Goal: Task Accomplishment & Management: Complete application form

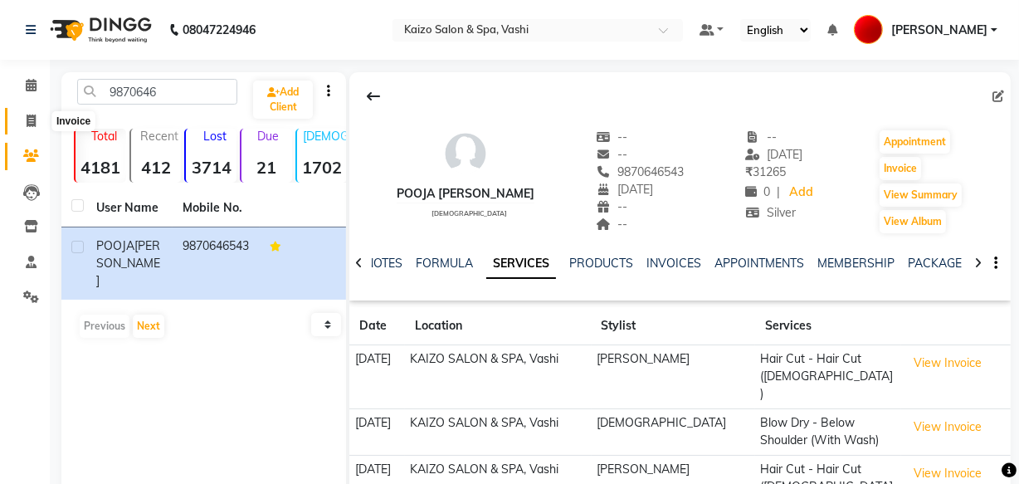
click at [27, 112] on span at bounding box center [31, 121] width 29 height 19
select select "service"
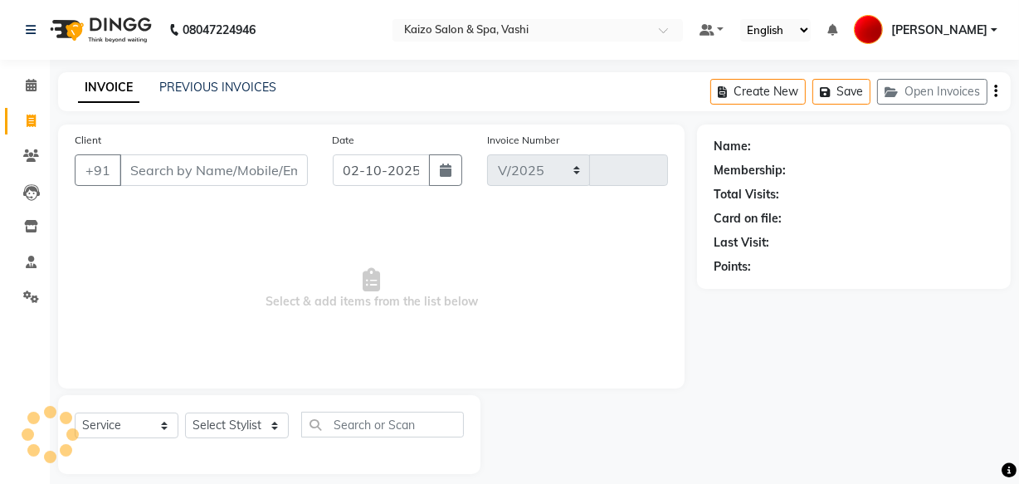
select select "616"
type input "2225"
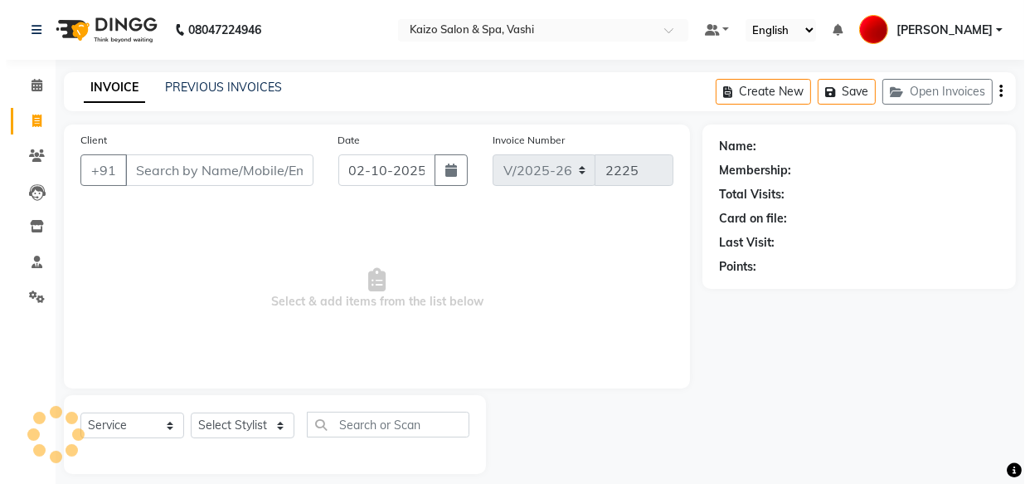
scroll to position [16, 0]
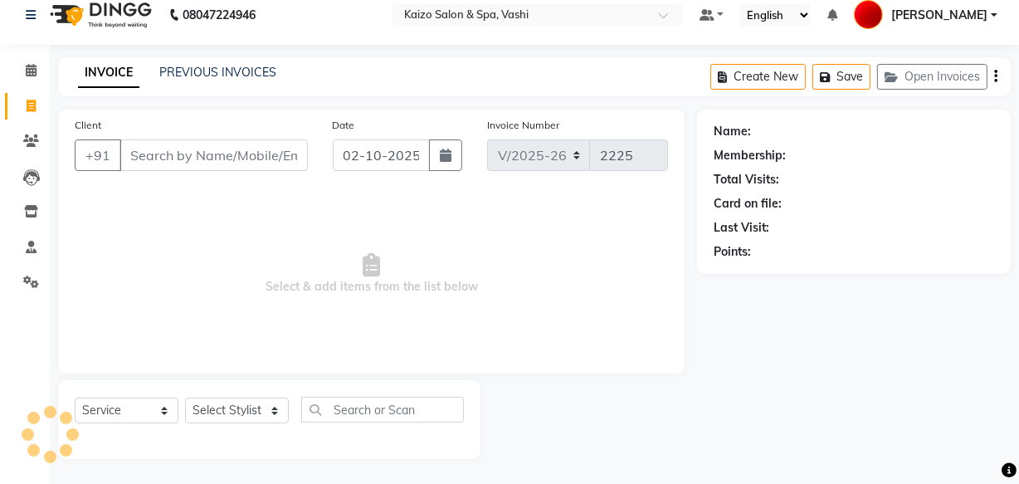
click at [133, 146] on input "Client" at bounding box center [213, 155] width 188 height 32
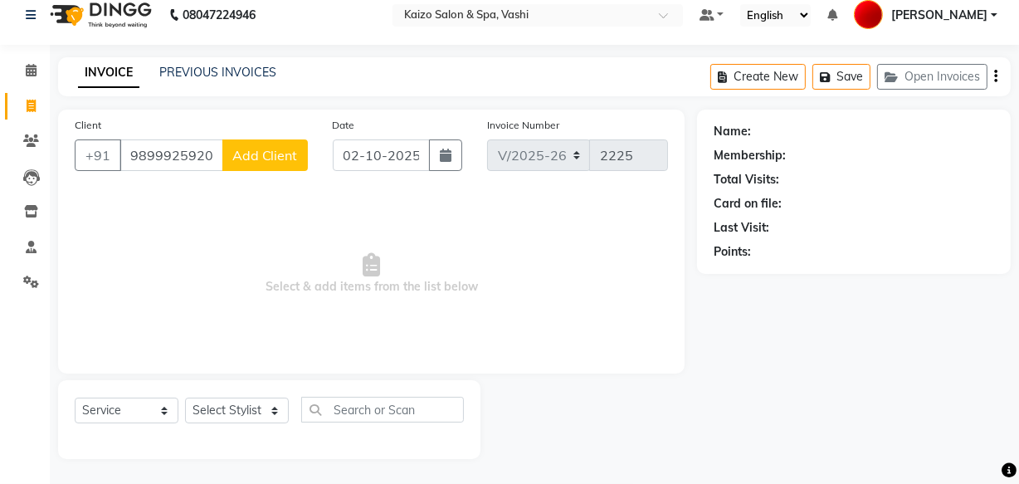
type input "9899925920"
click at [282, 156] on span "Add Client" at bounding box center [265, 155] width 66 height 17
select select "22"
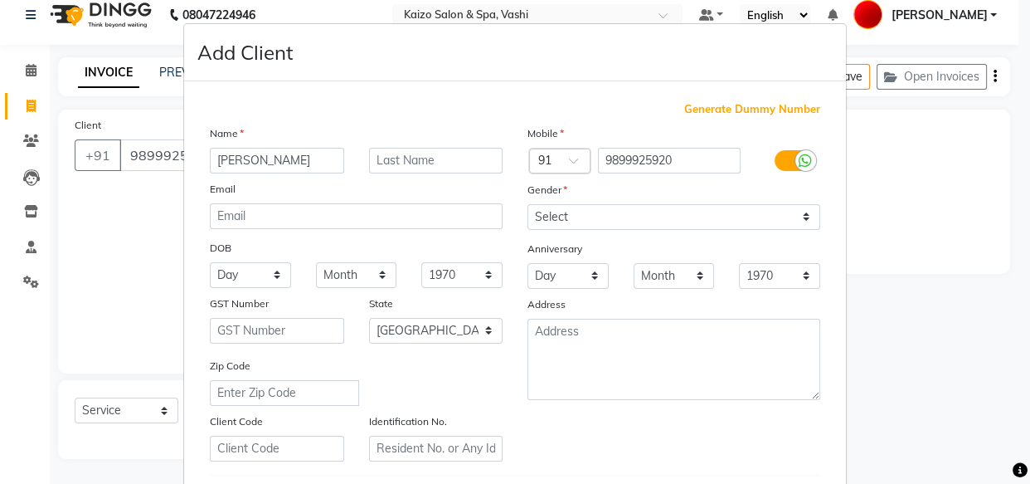
type input "[PERSON_NAME]"
click at [392, 158] on input "text" at bounding box center [436, 161] width 134 height 26
type input "KAUSHAL"
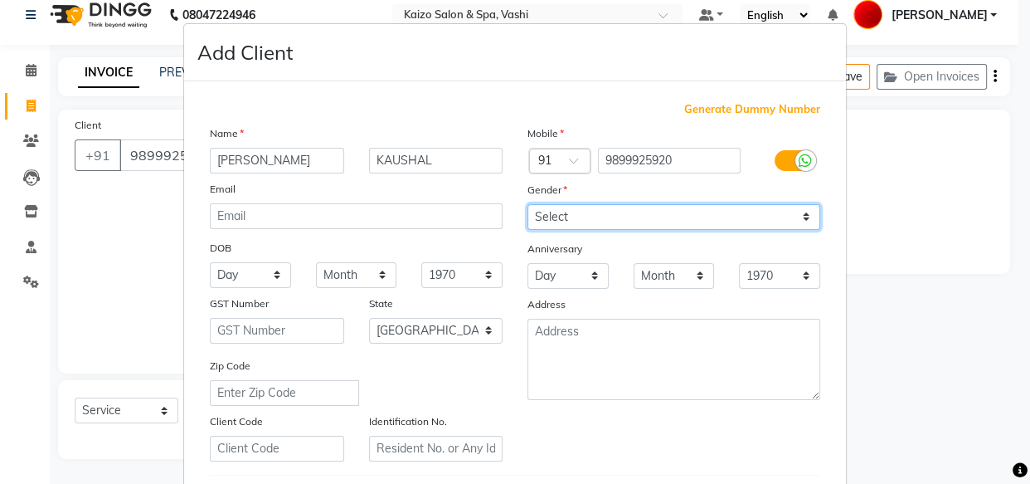
click at [542, 216] on select "Select [DEMOGRAPHIC_DATA] [DEMOGRAPHIC_DATA] Other Prefer Not To Say" at bounding box center [674, 217] width 293 height 26
select select "[DEMOGRAPHIC_DATA]"
click at [528, 204] on select "Select [DEMOGRAPHIC_DATA] [DEMOGRAPHIC_DATA] Other Prefer Not To Say" at bounding box center [674, 217] width 293 height 26
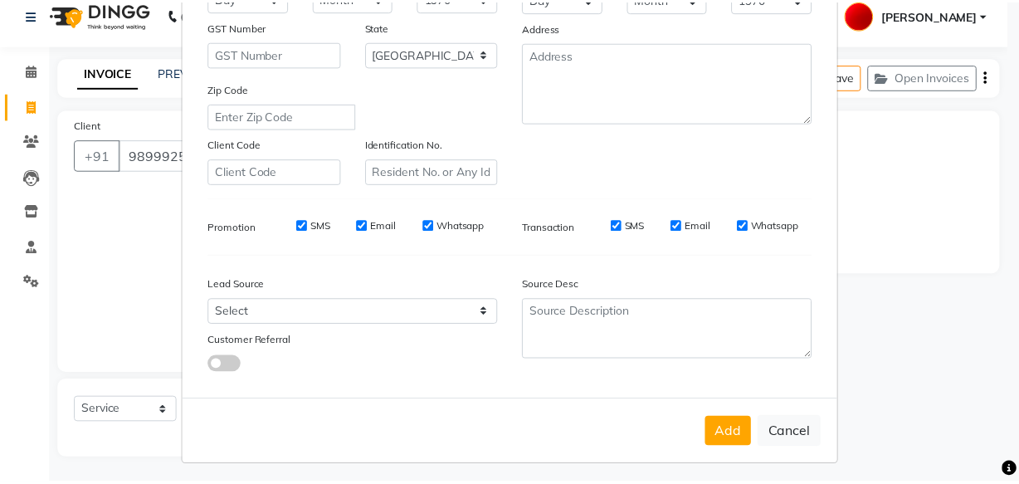
scroll to position [287, 0]
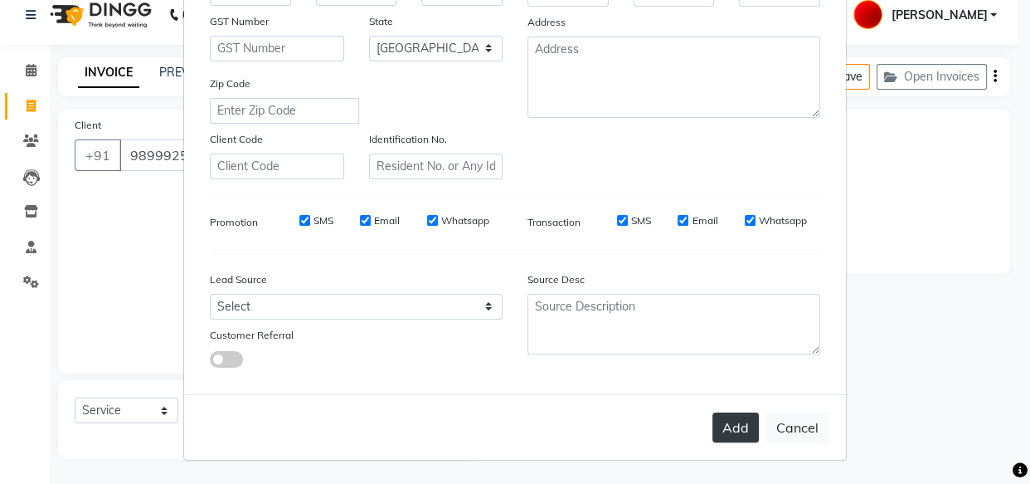
click at [738, 428] on button "Add" at bounding box center [736, 427] width 46 height 30
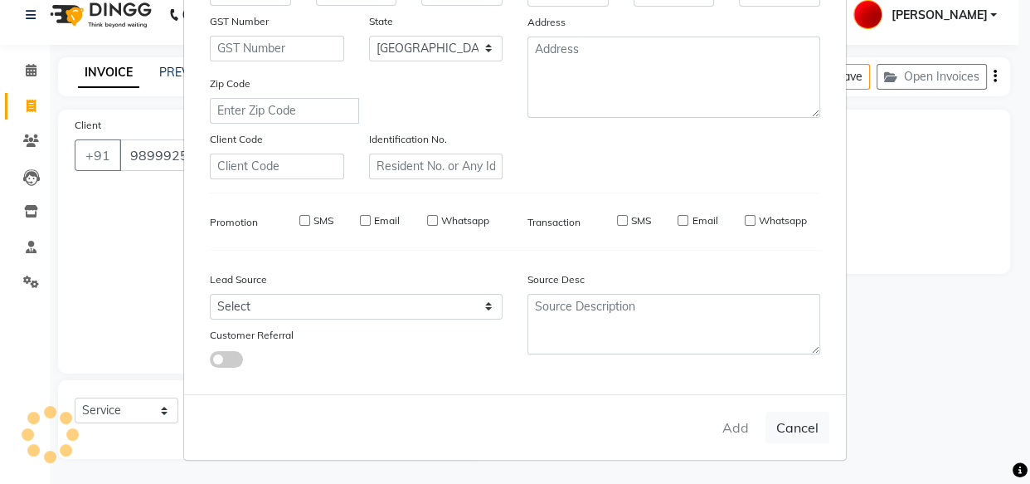
select select
select select "null"
select select
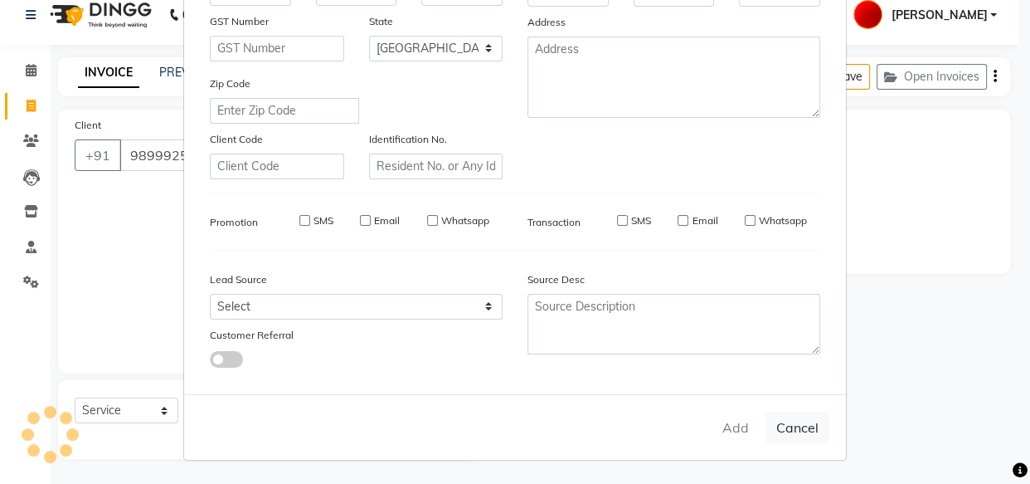
select select
checkbox input "false"
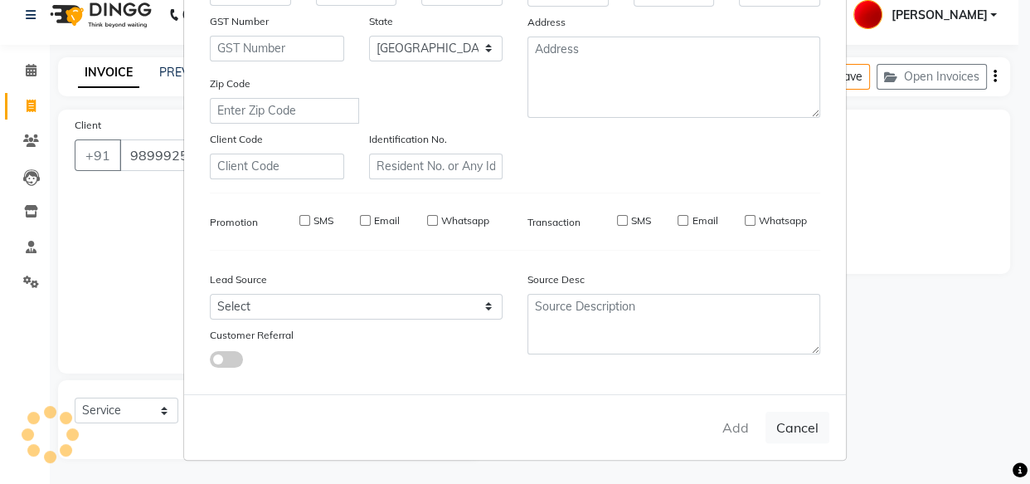
checkbox input "false"
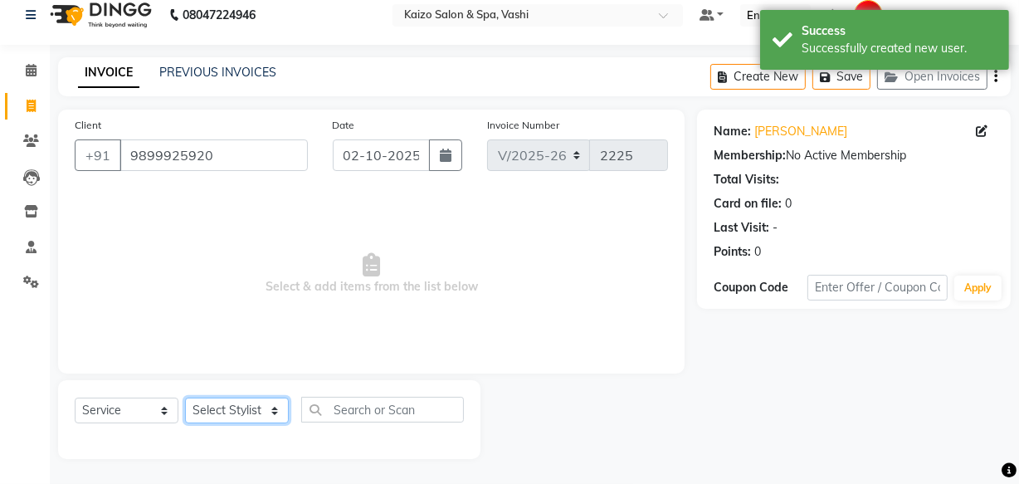
click at [236, 418] on select "Select Stylist AARTI FURKAN [PERSON_NAME] KAIZO VASHI MAAM [PERSON_NAME] WARIS …" at bounding box center [237, 410] width 104 height 26
select select "18283"
click at [185, 397] on select "Select Stylist AARTI FURKAN [PERSON_NAME] KAIZO VASHI MAAM [PERSON_NAME] WARIS …" at bounding box center [237, 410] width 104 height 26
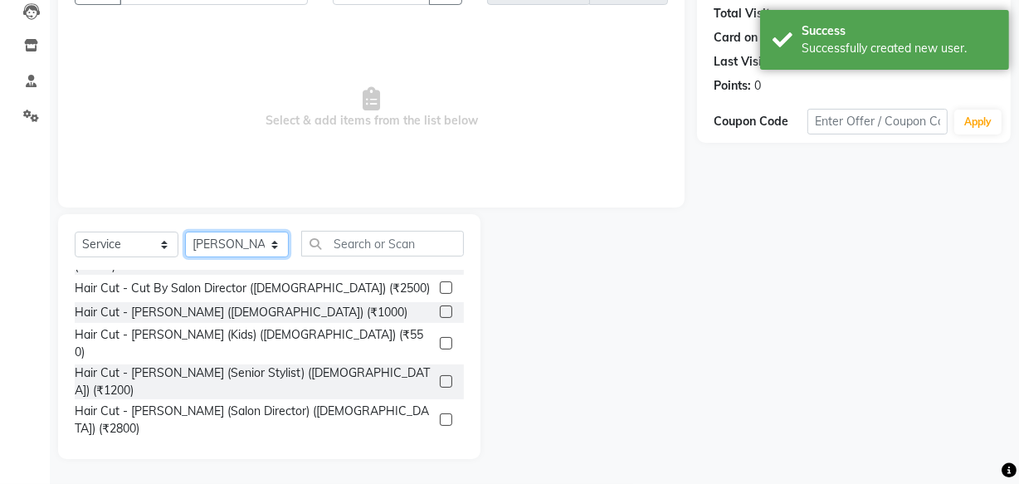
scroll to position [150, 0]
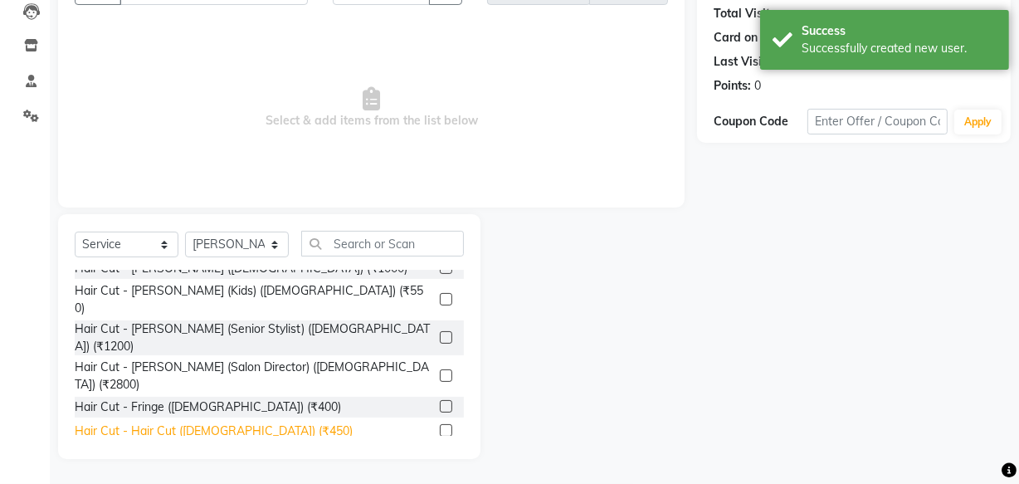
click at [246, 422] on div "Hair Cut - Hair Cut ([DEMOGRAPHIC_DATA]) (₹450)" at bounding box center [214, 430] width 278 height 17
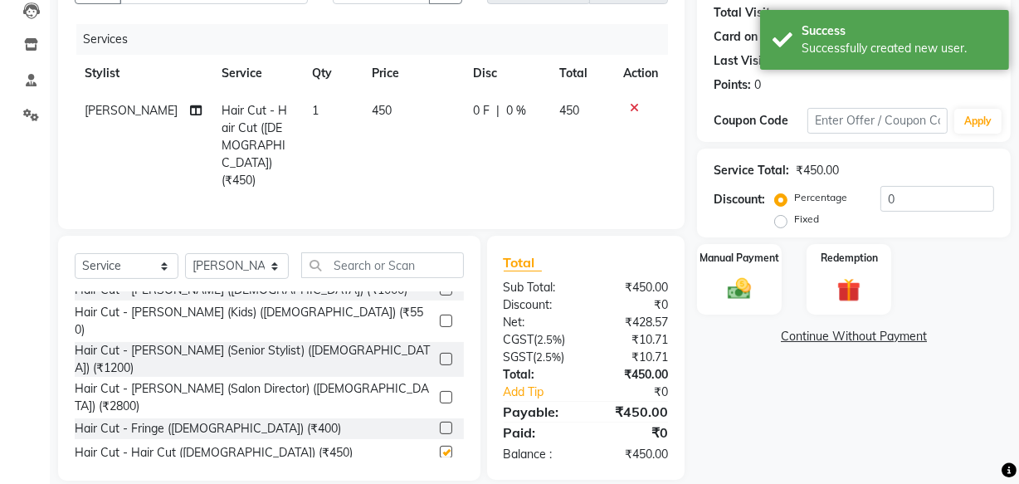
checkbox input "false"
click at [773, 279] on div "Manual Payment" at bounding box center [739, 279] width 88 height 74
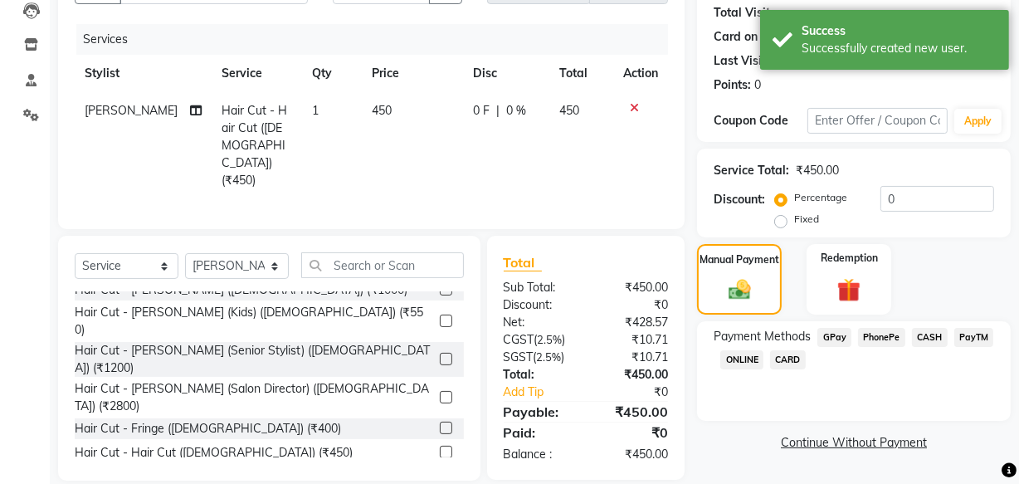
click at [876, 338] on span "PhonePe" at bounding box center [881, 337] width 47 height 19
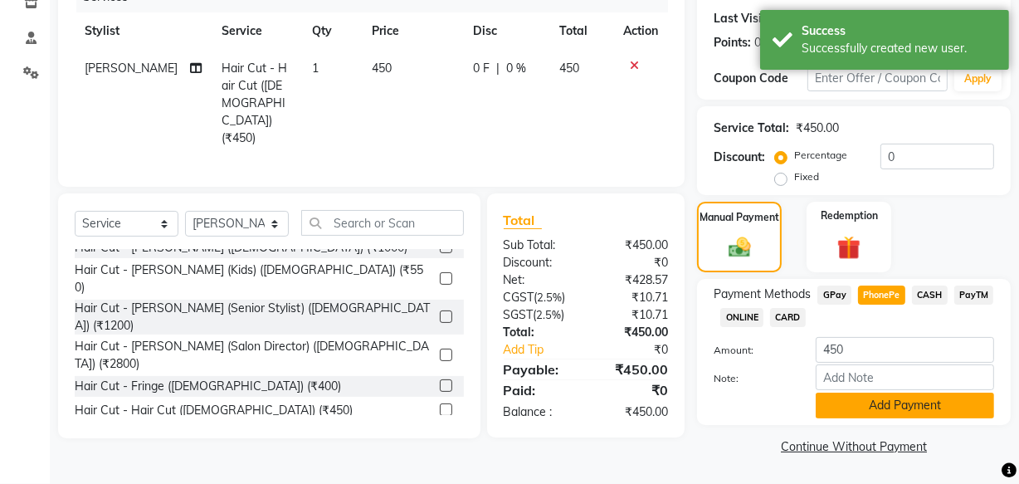
click at [829, 407] on button "Add Payment" at bounding box center [904, 405] width 178 height 26
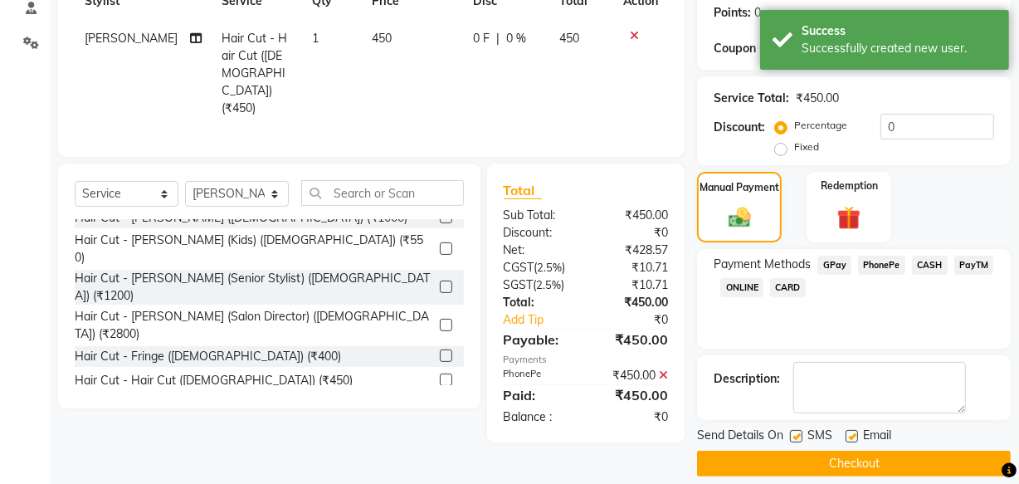
scroll to position [270, 0]
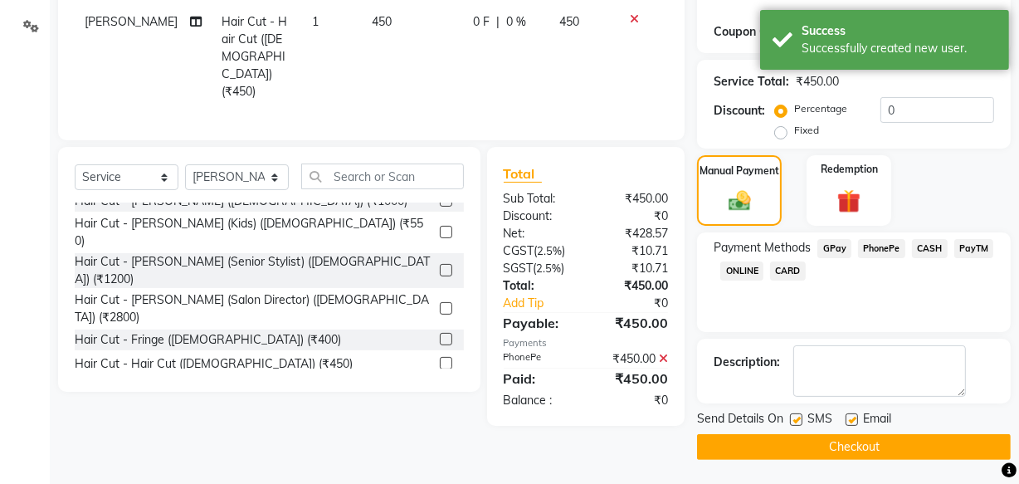
click at [853, 417] on label at bounding box center [851, 419] width 12 height 12
click at [853, 417] on input "checkbox" at bounding box center [850, 420] width 11 height 11
checkbox input "false"
click at [791, 415] on label at bounding box center [796, 419] width 12 height 12
click at [791, 415] on input "checkbox" at bounding box center [795, 420] width 11 height 11
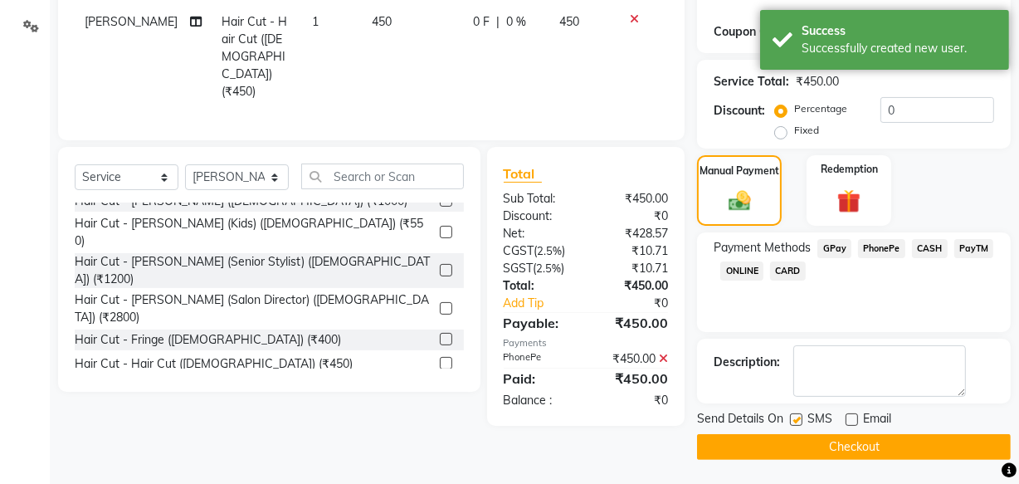
checkbox input "false"
click at [781, 439] on button "Checkout" at bounding box center [854, 447] width 314 height 26
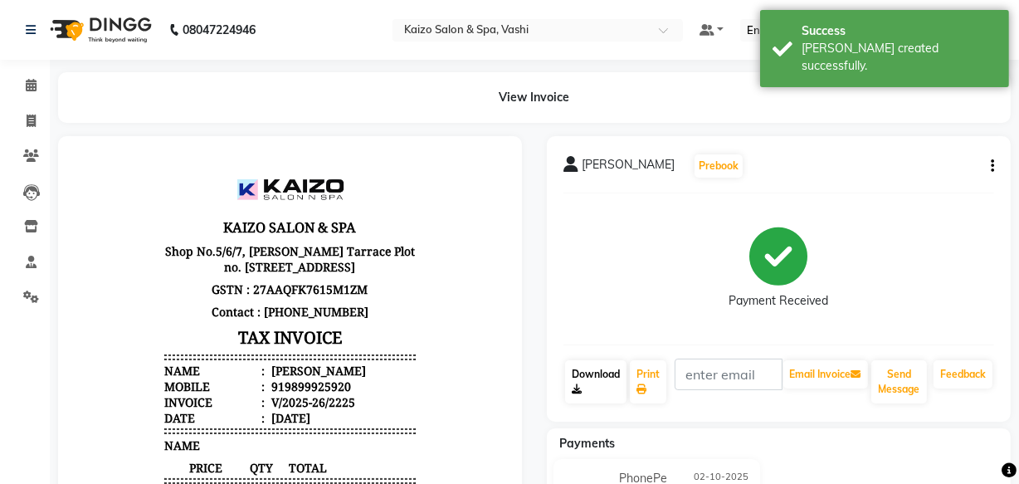
click at [621, 387] on link "Download" at bounding box center [595, 381] width 61 height 43
click at [639, 386] on icon at bounding box center [641, 389] width 10 height 10
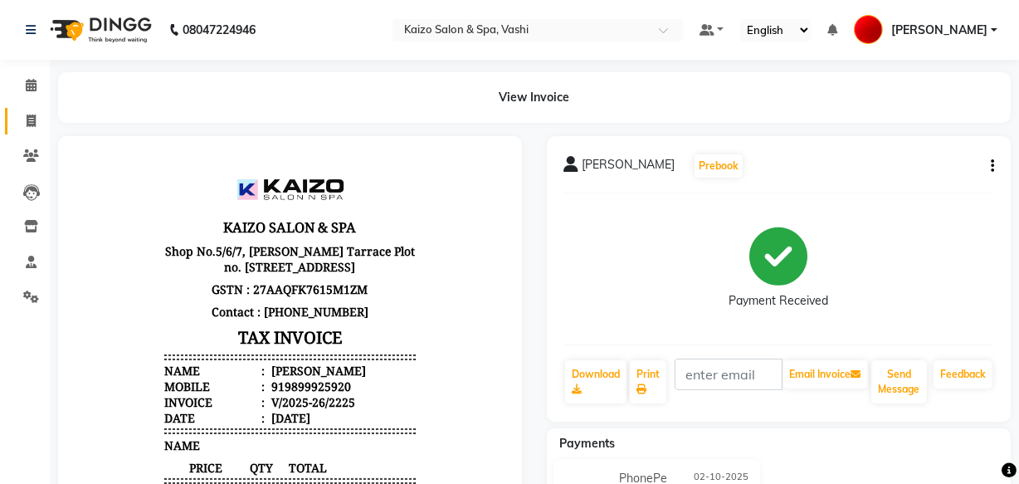
click at [32, 126] on icon at bounding box center [31, 120] width 9 height 12
select select "service"
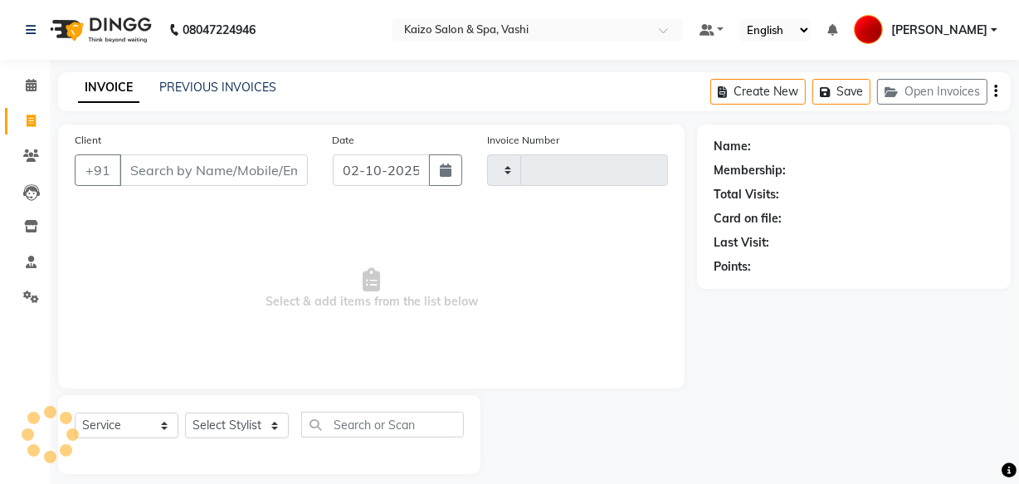
scroll to position [16, 0]
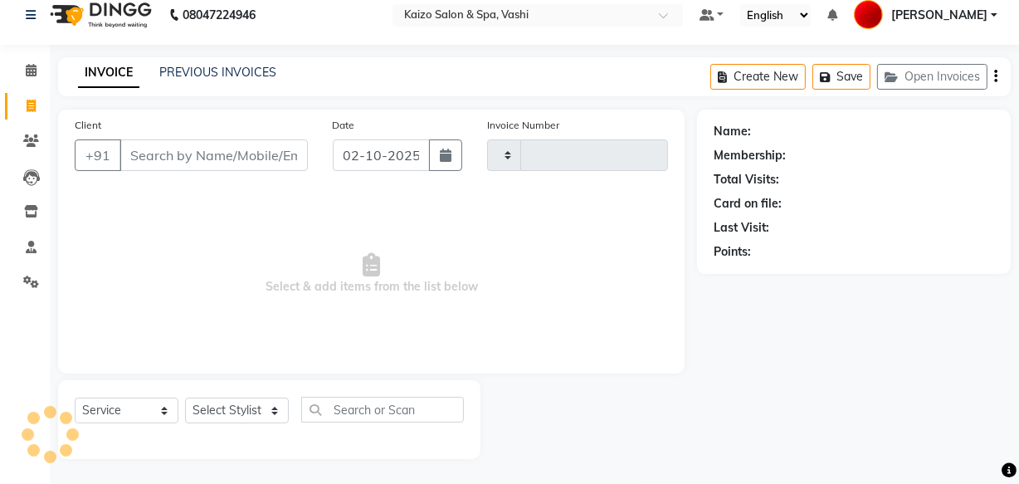
type input "2226"
select select "616"
click at [38, 146] on icon at bounding box center [31, 140] width 16 height 12
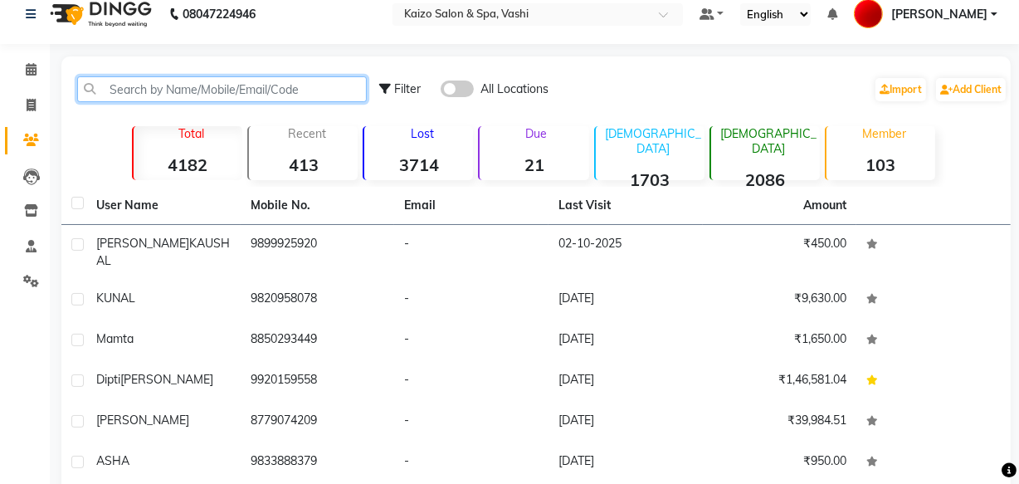
click at [153, 85] on input "text" at bounding box center [222, 89] width 290 height 26
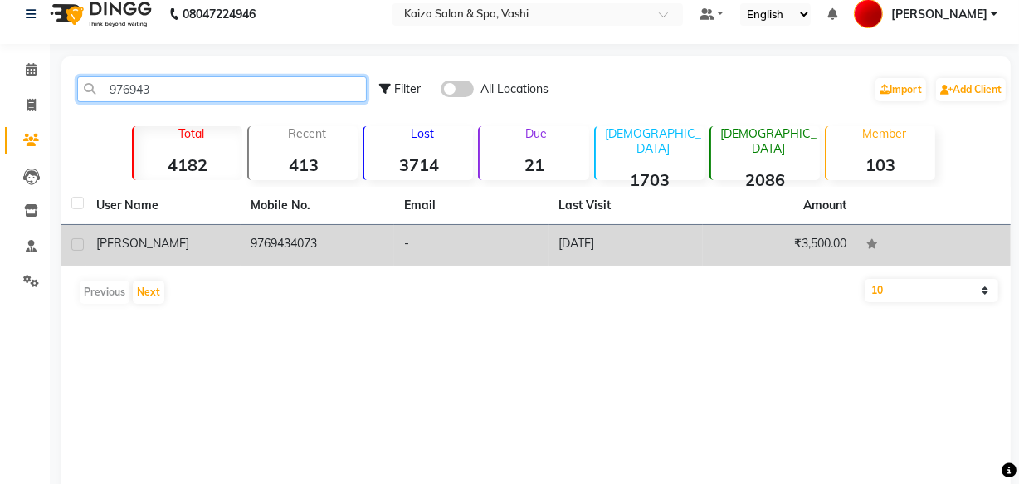
type input "976943"
click at [234, 247] on td "[PERSON_NAME]" at bounding box center [163, 245] width 154 height 41
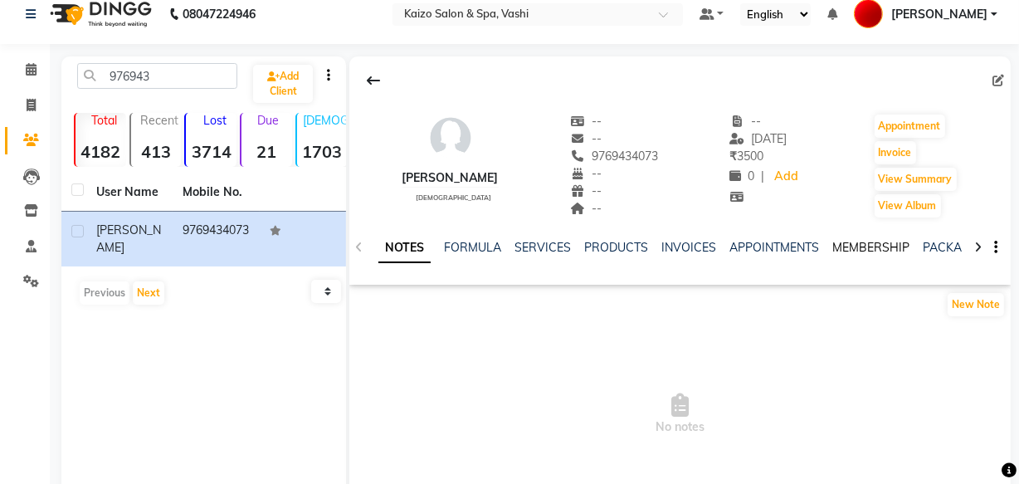
click at [854, 241] on link "MEMBERSHIP" at bounding box center [870, 247] width 77 height 15
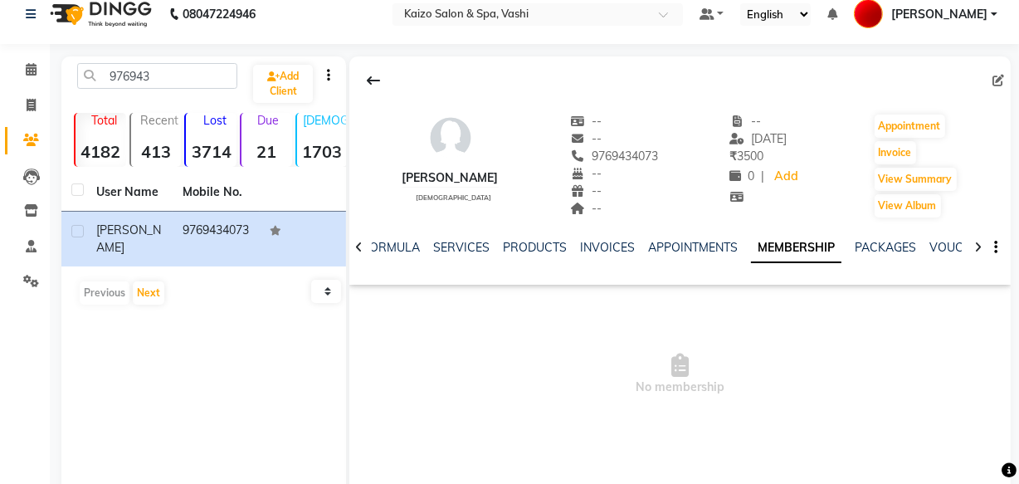
click at [361, 245] on icon at bounding box center [358, 247] width 7 height 12
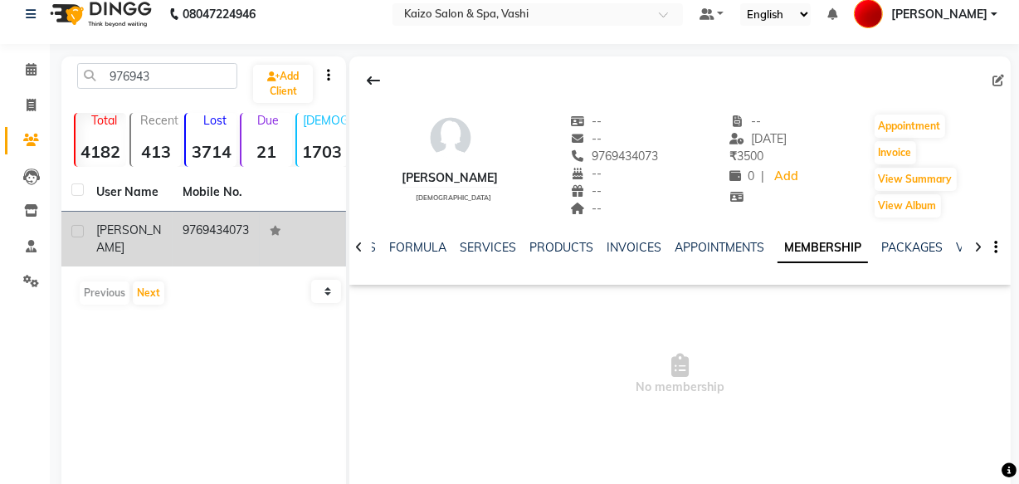
drag, startPoint x: 179, startPoint y: 231, endPoint x: 208, endPoint y: 246, distance: 32.3
click at [208, 246] on td "9769434073" at bounding box center [216, 239] width 86 height 55
